Goal: Find specific page/section: Find specific page/section

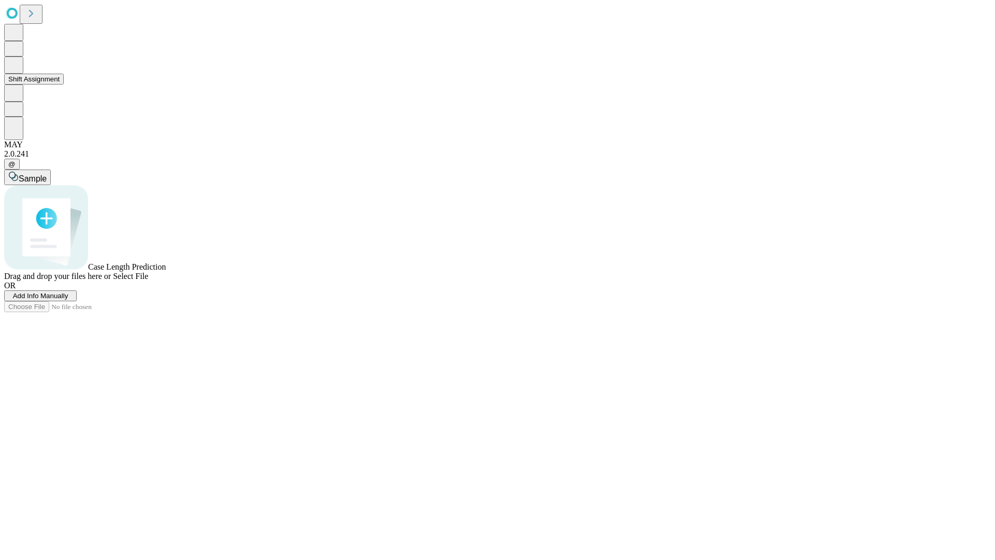
click at [64, 84] on button "Shift Assignment" at bounding box center [34, 79] width 60 height 11
